Goal: Find specific page/section: Find specific page/section

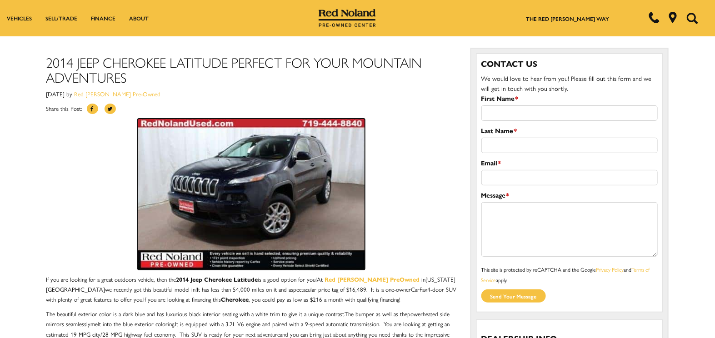
click at [308, 204] on img at bounding box center [251, 194] width 227 height 151
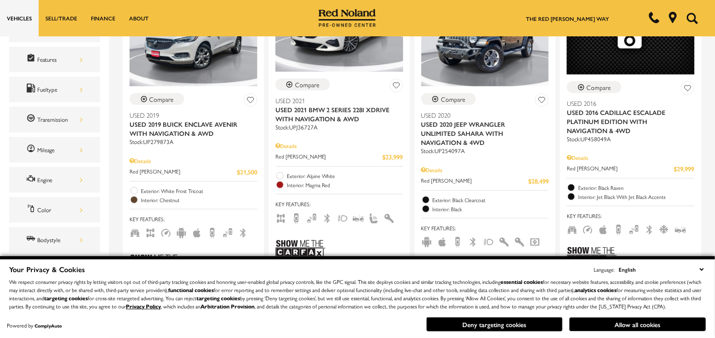
scroll to position [248, 0]
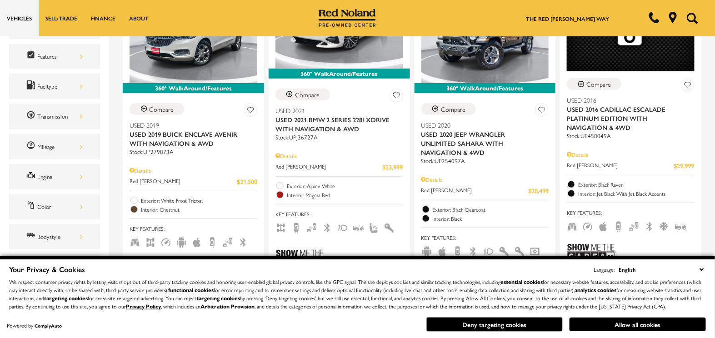
click at [700, 264] on select "English Spanish / Español English / United Kingdom Korean / 한국어 Vietnamese / Ti…" at bounding box center [661, 269] width 90 height 10
click at [532, 259] on div at bounding box center [484, 282] width 130 height 47
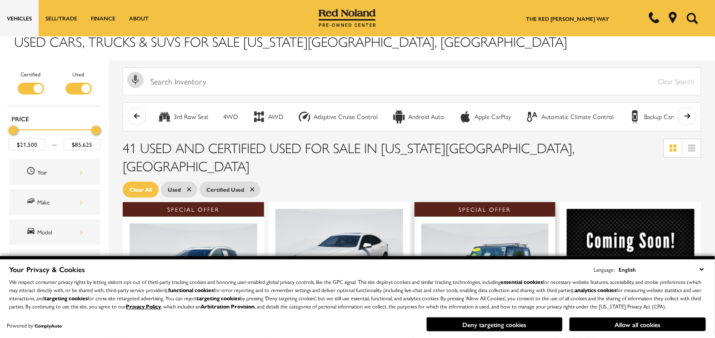
scroll to position [0, 0]
